Goal: Task Accomplishment & Management: Complete application form

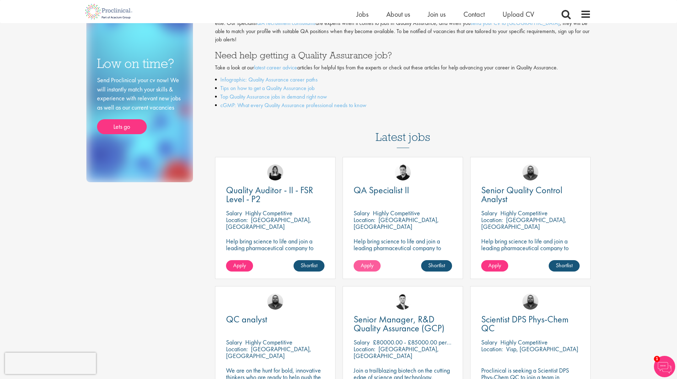
scroll to position [107, 0]
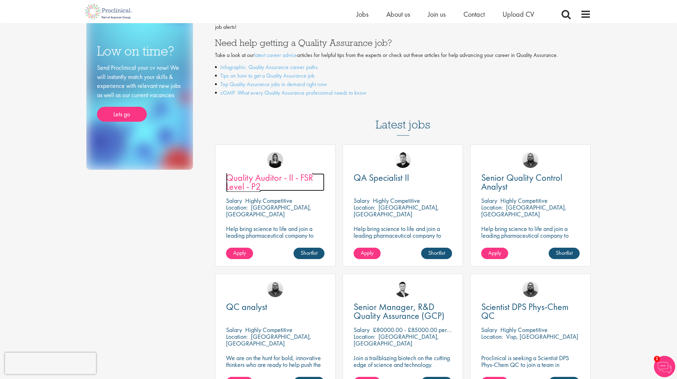
click at [262, 178] on link "Quality Auditor - II - FSR Level - P2" at bounding box center [275, 182] width 99 height 18
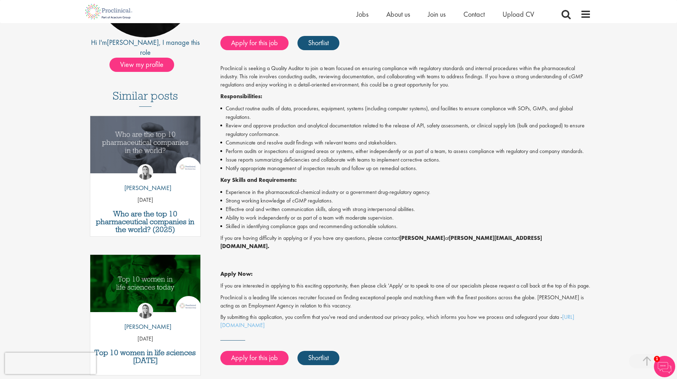
scroll to position [142, 0]
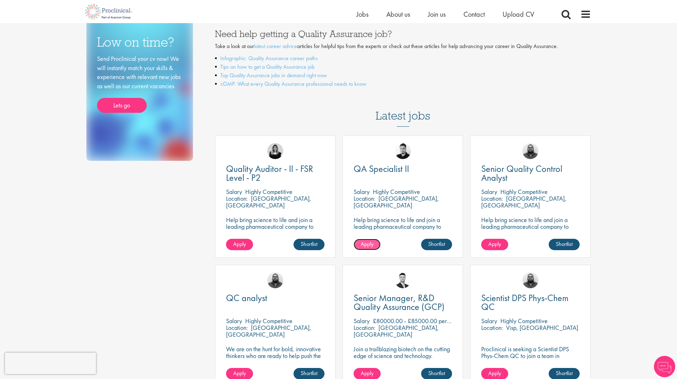
click at [364, 240] on span "Apply" at bounding box center [367, 243] width 13 height 7
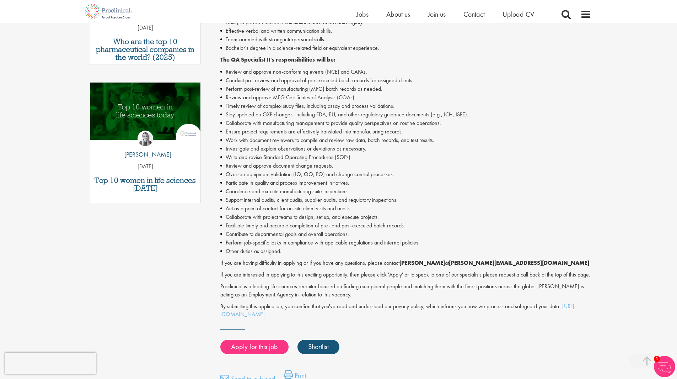
scroll to position [320, 0]
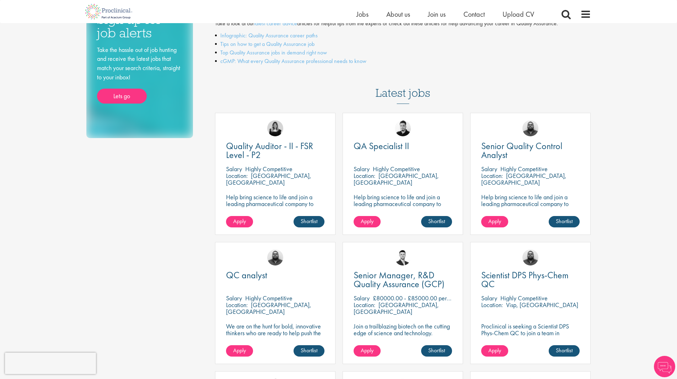
scroll to position [151, 0]
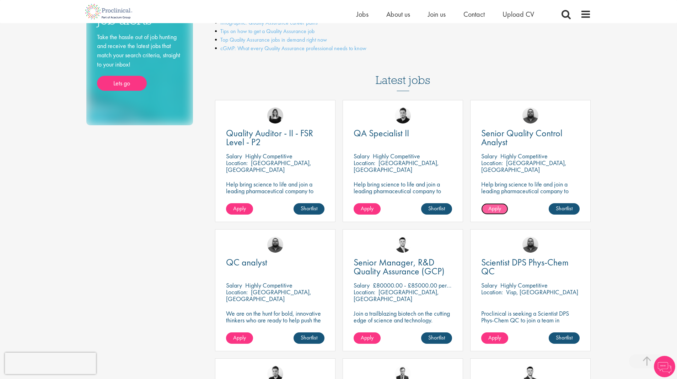
click at [498, 204] on span "Apply" at bounding box center [495, 207] width 13 height 7
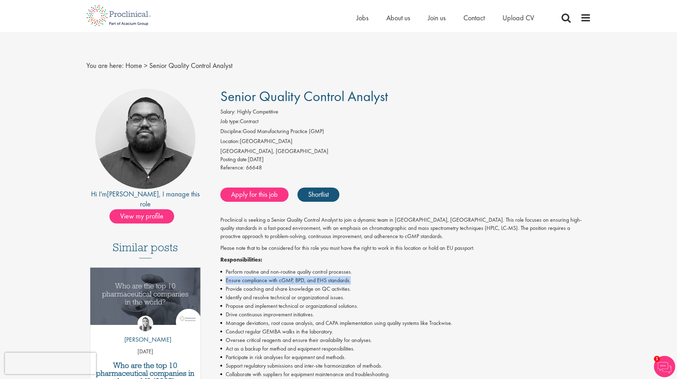
drag, startPoint x: 353, startPoint y: 281, endPoint x: 225, endPoint y: 278, distance: 128.0
click at [225, 278] on li "Ensure compliance with cGMP, BPD, and EHS standards." at bounding box center [405, 280] width 371 height 9
copy li "Ensure compliance with cGMP, BPD, and EHS standards."
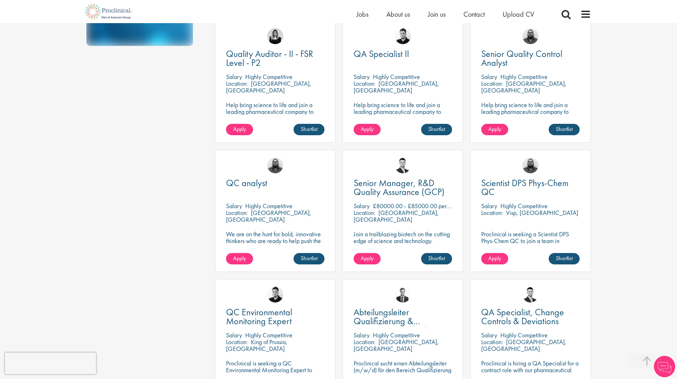
scroll to position [231, 0]
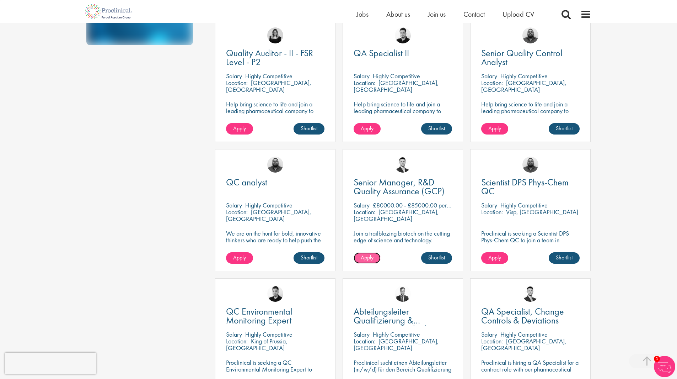
click at [370, 254] on span "Apply" at bounding box center [367, 257] width 13 height 7
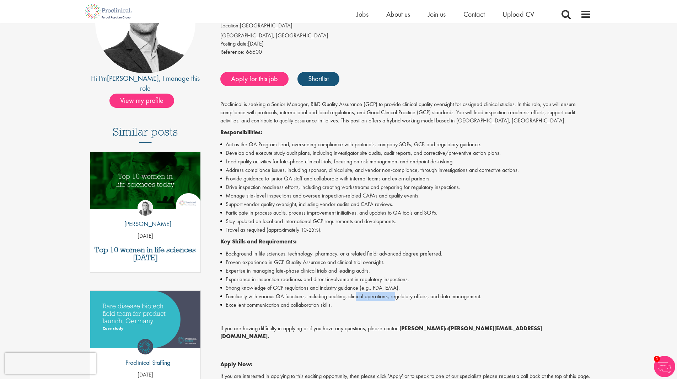
drag, startPoint x: 379, startPoint y: 295, endPoint x: 397, endPoint y: 295, distance: 17.8
click at [397, 295] on li "Familiarity with various QA functions, including auditing, clinical operations,…" at bounding box center [405, 296] width 371 height 9
drag, startPoint x: 420, startPoint y: 298, endPoint x: 454, endPoint y: 299, distance: 34.5
click at [450, 299] on li "Familiarity with various QA functions, including auditing, clinical operations,…" at bounding box center [405, 296] width 371 height 9
click at [477, 300] on li "Familiarity with various QA functions, including auditing, clinical operations,…" at bounding box center [405, 296] width 371 height 9
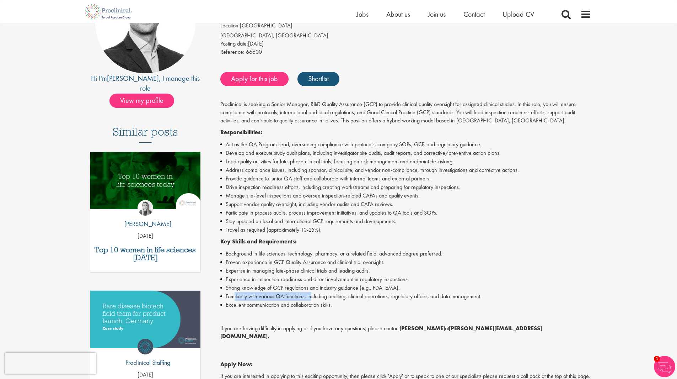
drag, startPoint x: 249, startPoint y: 293, endPoint x: 291, endPoint y: 291, distance: 42.0
click at [311, 295] on li "Familiarity with various QA functions, including auditing, clinical operations,…" at bounding box center [405, 296] width 371 height 9
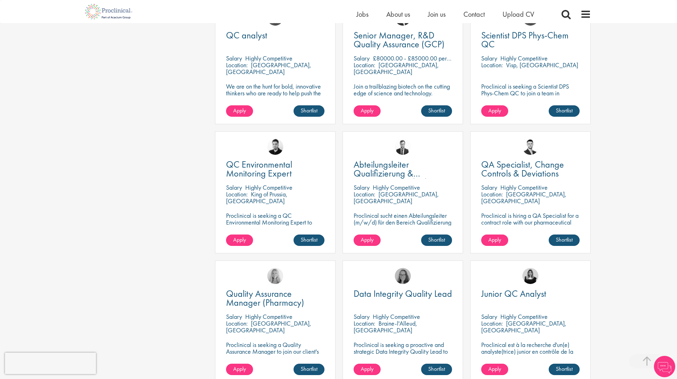
scroll to position [382, 0]
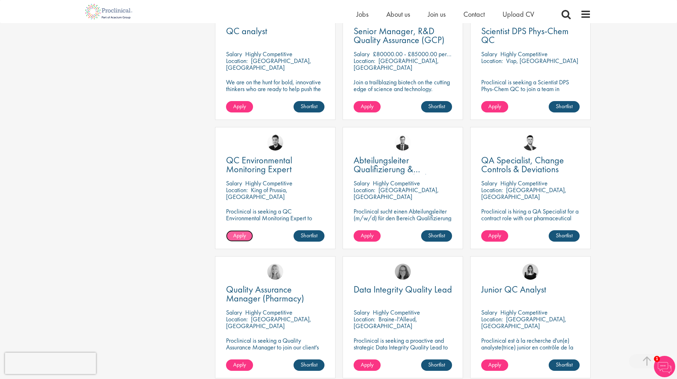
click at [245, 232] on span "Apply" at bounding box center [239, 235] width 13 height 7
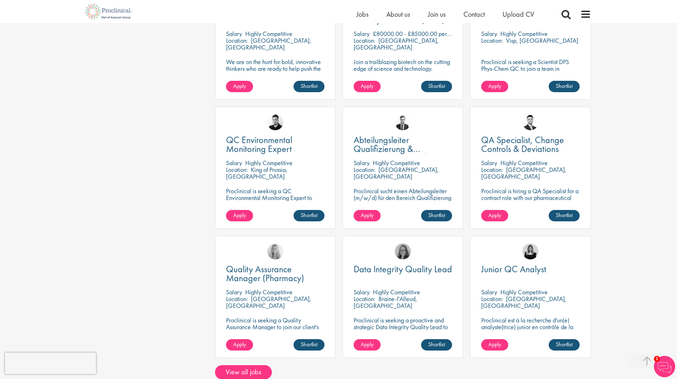
scroll to position [391, 0]
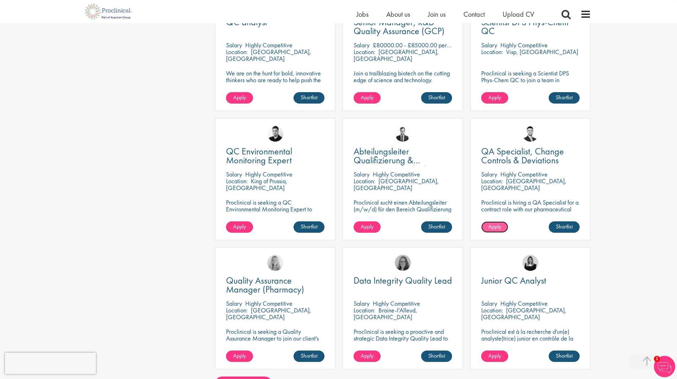
click at [490, 223] on span "Apply" at bounding box center [495, 226] width 13 height 7
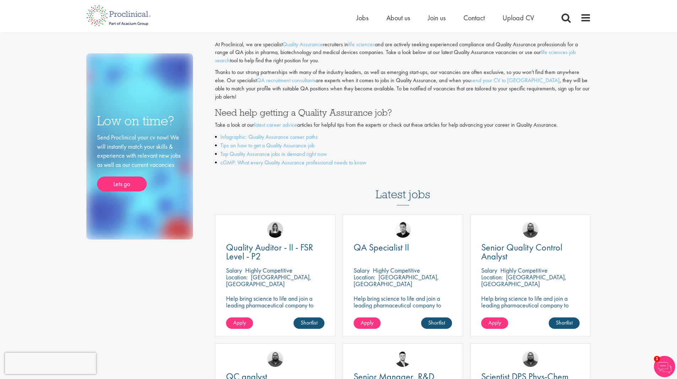
scroll to position [213, 0]
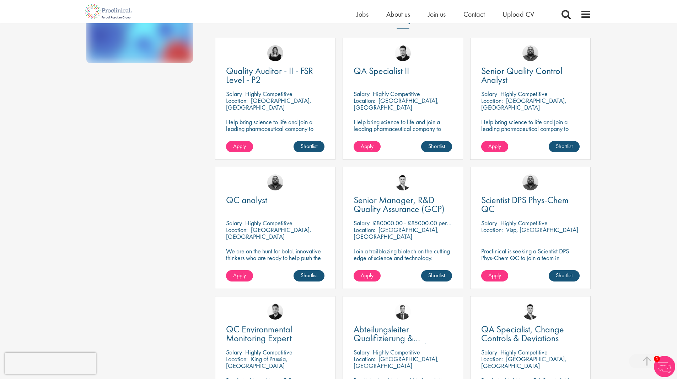
click at [264, 96] on p "[GEOGRAPHIC_DATA], [GEOGRAPHIC_DATA]" at bounding box center [268, 103] width 85 height 15
click at [239, 271] on span "Apply" at bounding box center [239, 274] width 13 height 7
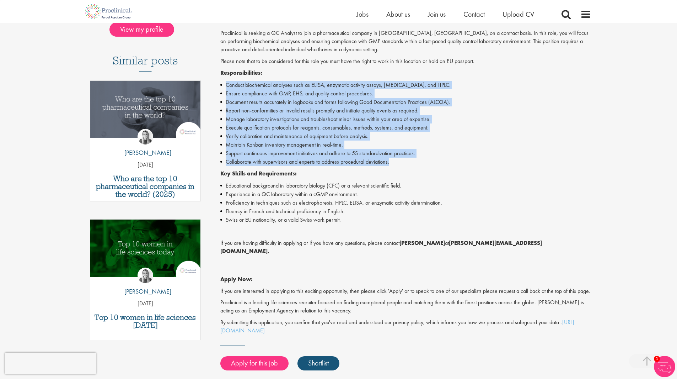
drag, startPoint x: 397, startPoint y: 164, endPoint x: 217, endPoint y: 83, distance: 197.0
click at [217, 83] on div "QC analyst Salary: Highly Competitive Job type: Contract Discipline: Good Manuf…" at bounding box center [403, 167] width 387 height 530
copy ul "Conduct biochemical analyses such as ELISA, enzymatic activity assays, [MEDICAL…"
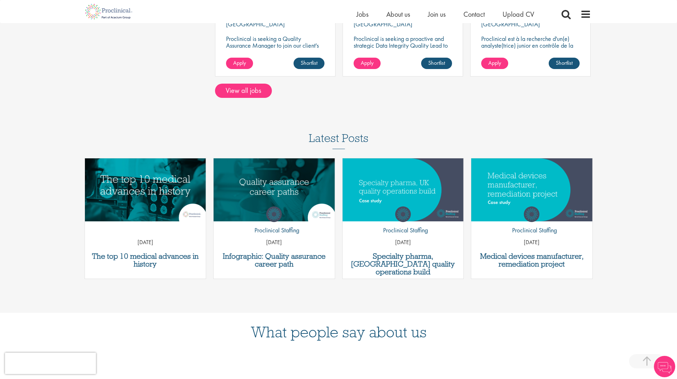
scroll to position [685, 0]
